Goal: Information Seeking & Learning: Learn about a topic

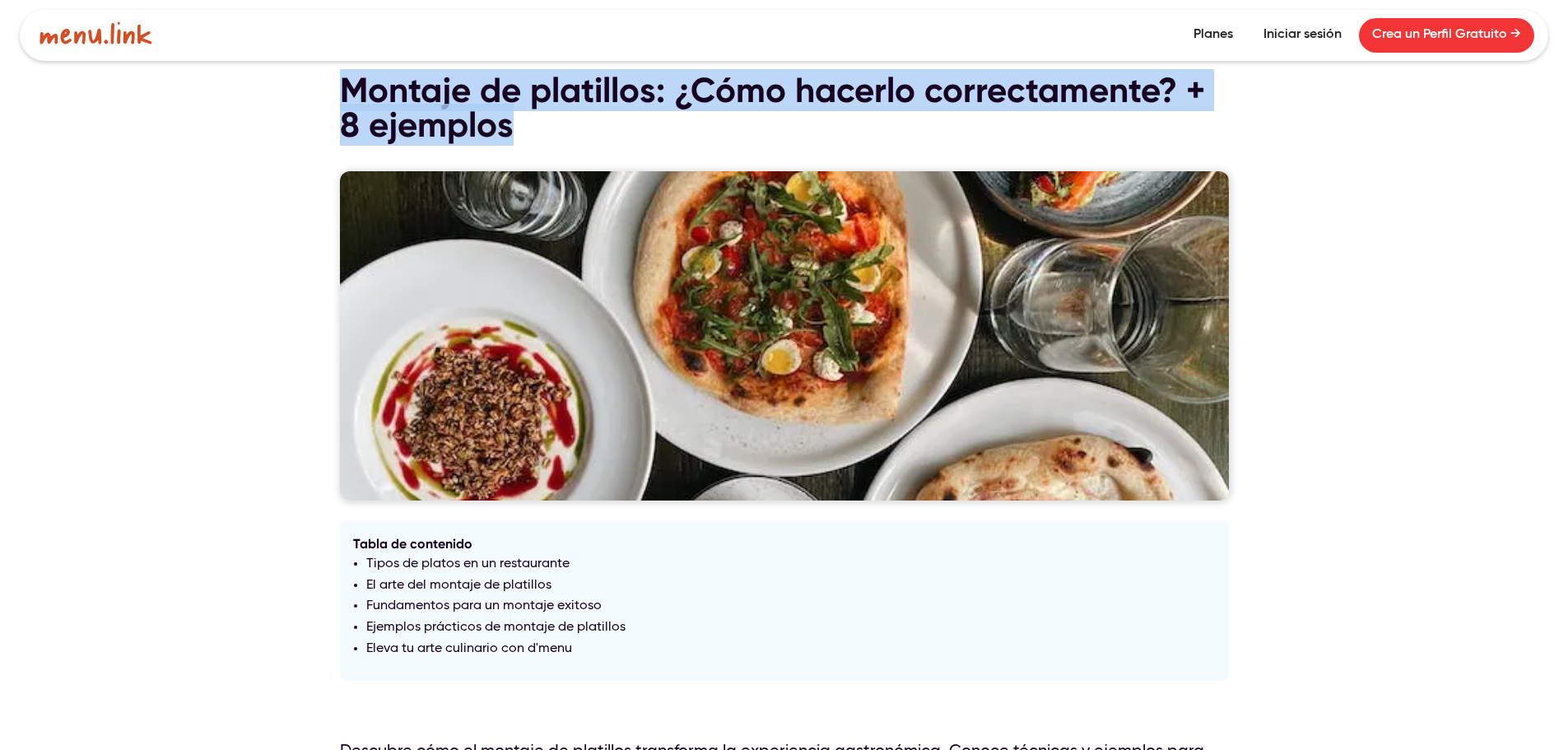
drag, startPoint x: 530, startPoint y: 132, endPoint x: 349, endPoint y: 91, distance: 185.6
click at [349, 91] on h1 "Montaje de platillos: ¿Cómo hacerlo correctamente? + 8 ejemplos" at bounding box center [784, 108] width 889 height 69
copy h1 "Montaje de platillos: ¿Cómo hacerlo correctamente? + 8 ejemplos"
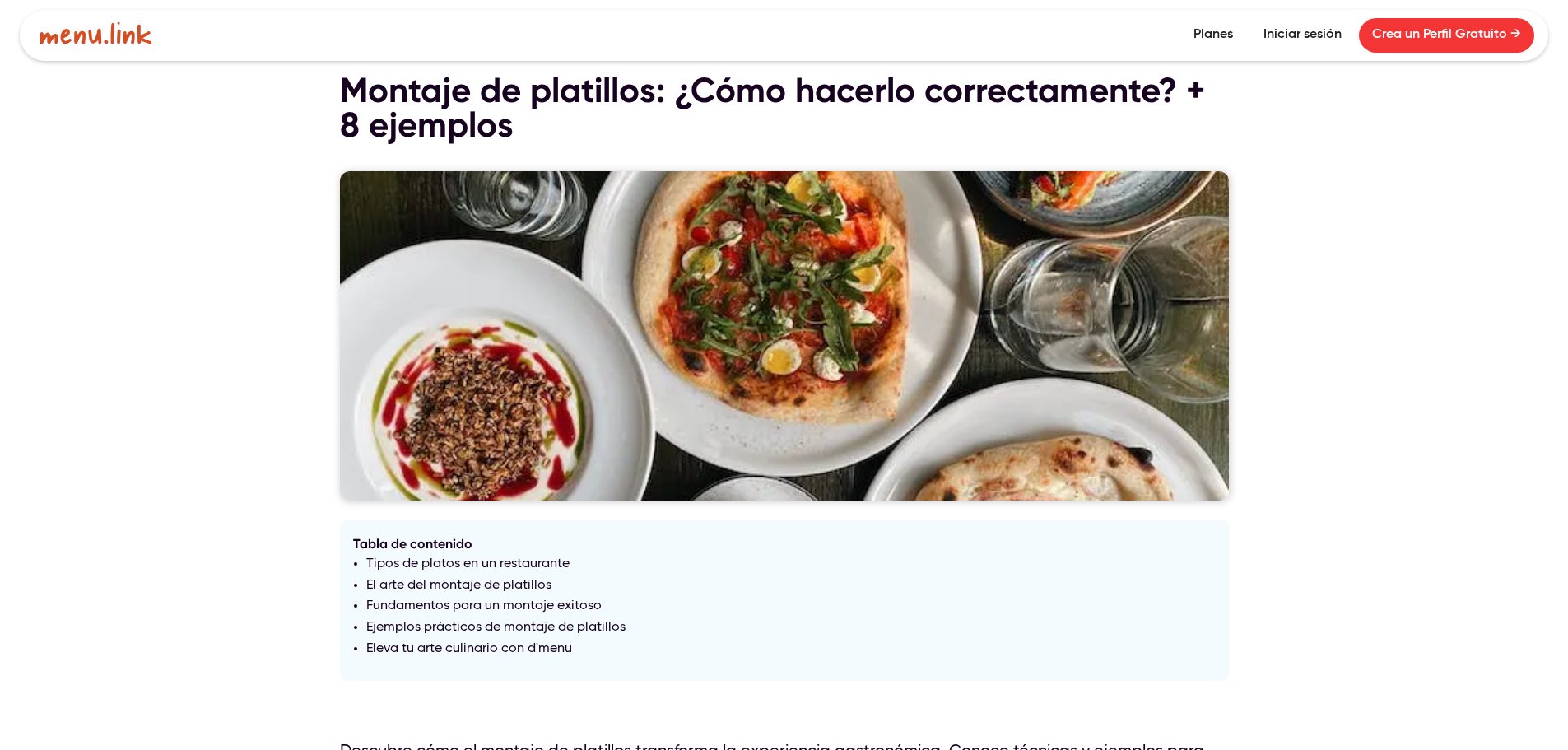
click at [241, 365] on div "January 30, 2024 Montaje de platillos: ¿Cómo hacerlo correctamente? + 8 ejemplo…" at bounding box center [784, 348] width 1568 height 697
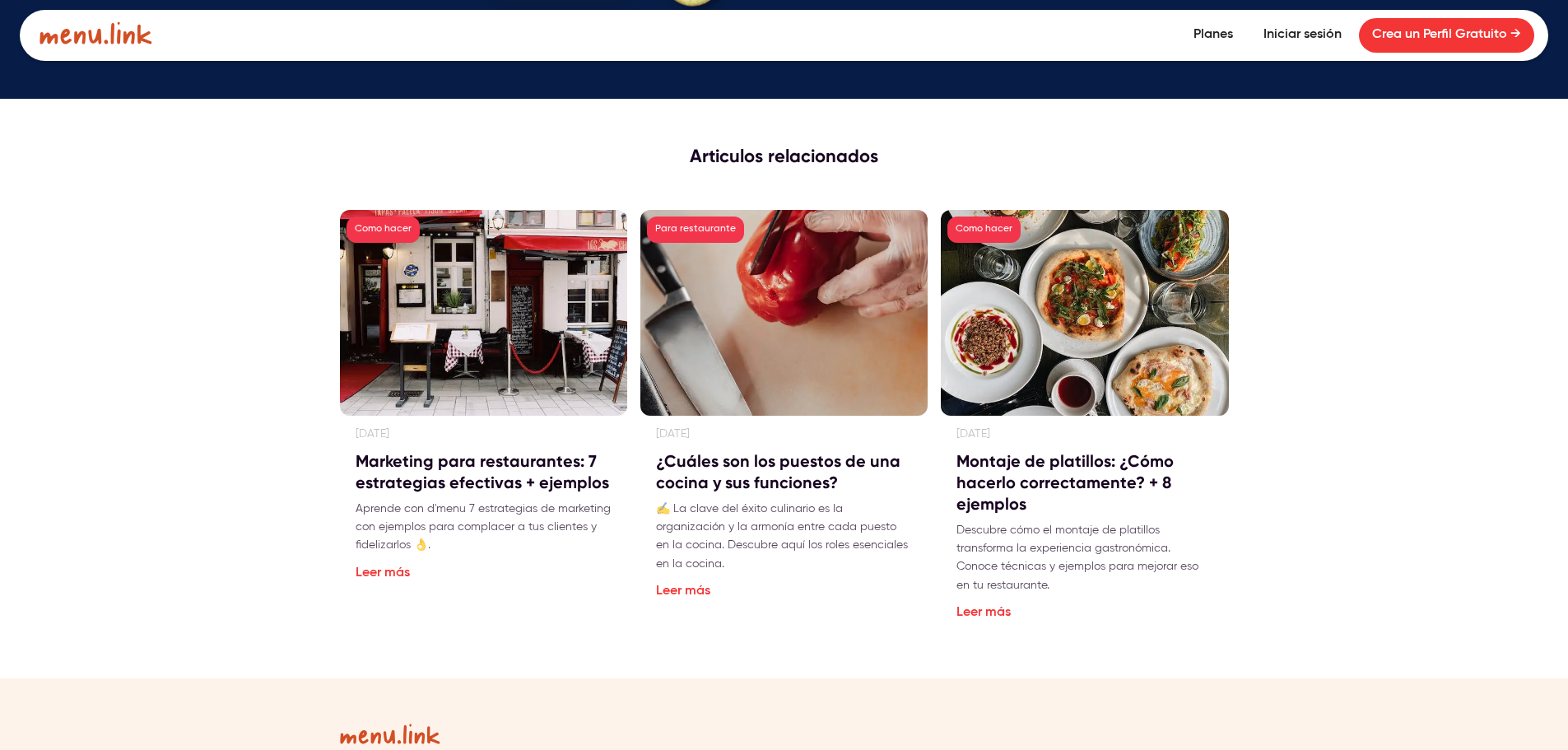
click at [1410, 402] on div "Articulos relacionados Como hacer [DATE] Marketing para restaurantes: 7 estrate…" at bounding box center [784, 388] width 1568 height 579
click at [992, 606] on link "Leer más" at bounding box center [983, 612] width 54 height 13
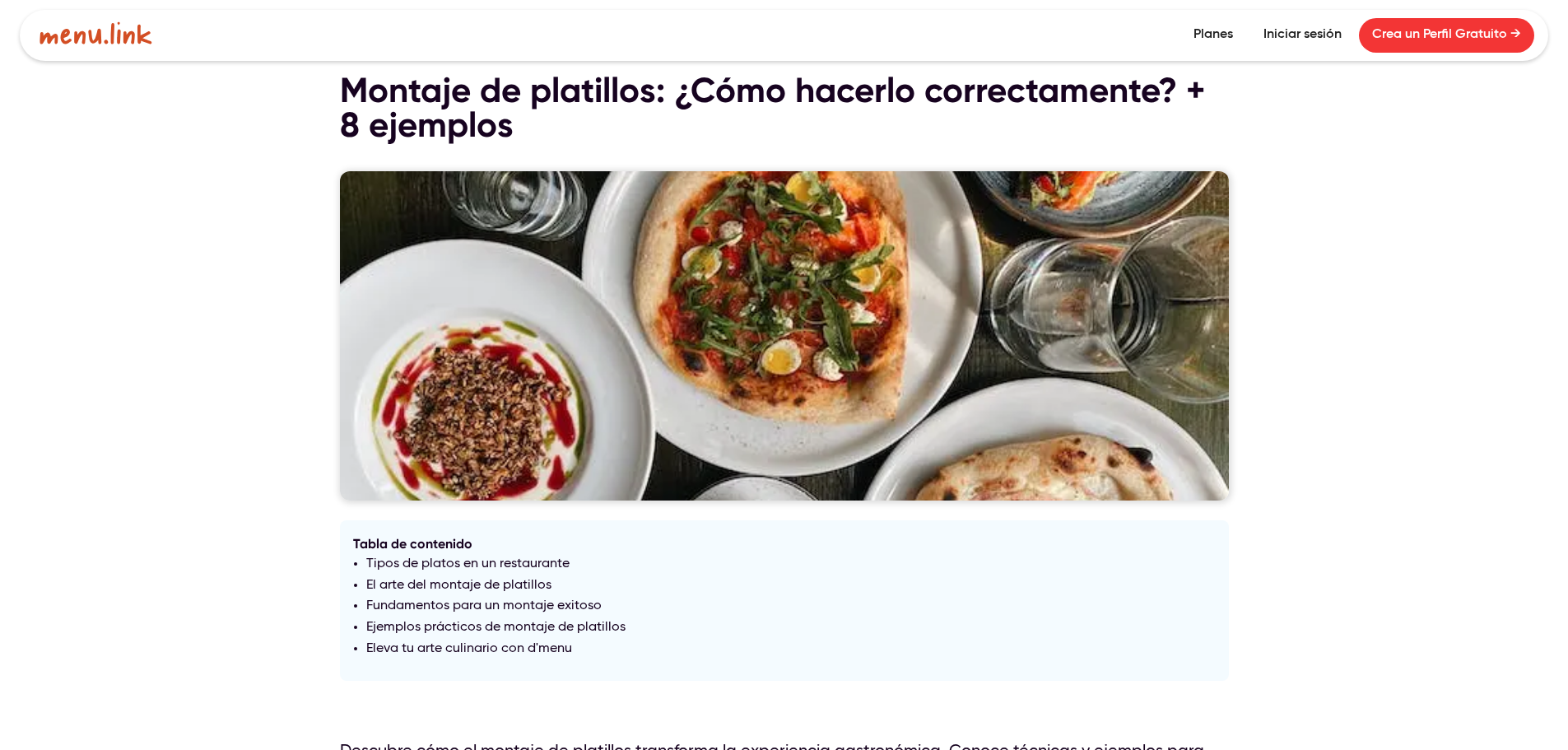
click at [228, 146] on div "[DATE] Montaje de platillos: ¿Cómo hacerlo correctamente? + 8 ejemplos Tabla de…" at bounding box center [784, 348] width 1568 height 697
